Goal: Task Accomplishment & Management: Use online tool/utility

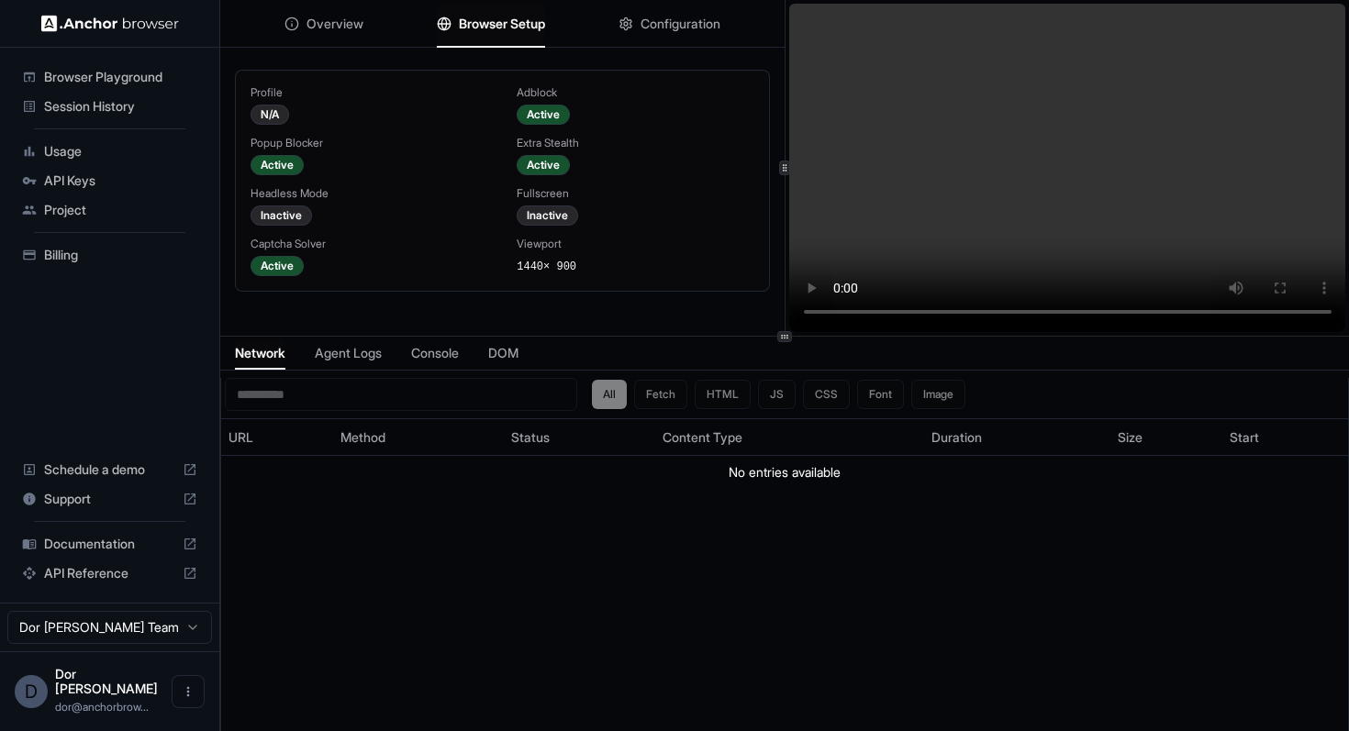
click at [494, 11] on button "Browser Setup" at bounding box center [491, 24] width 108 height 40
click at [704, 28] on span "Configuration" at bounding box center [680, 24] width 80 height 18
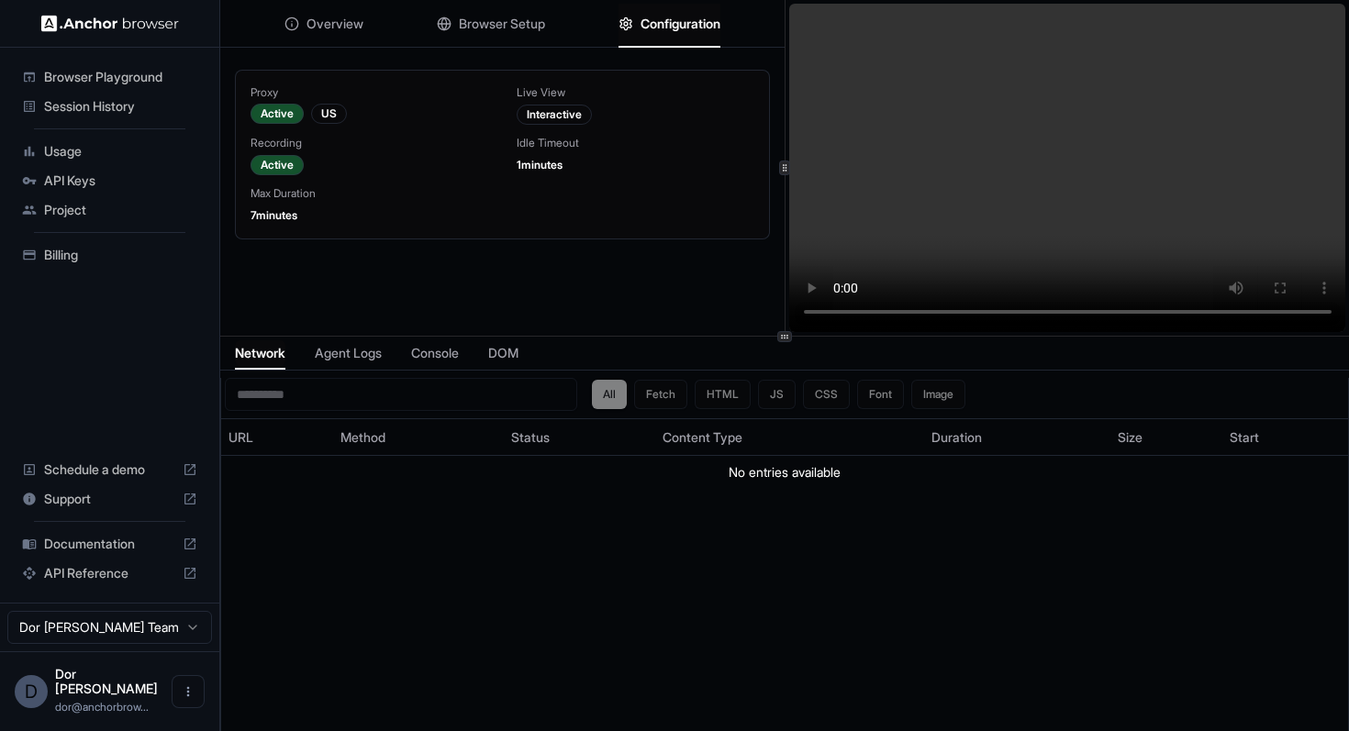
click at [533, 24] on span "Browser Setup" at bounding box center [502, 24] width 86 height 18
